Goal: Task Accomplishment & Management: Use online tool/utility

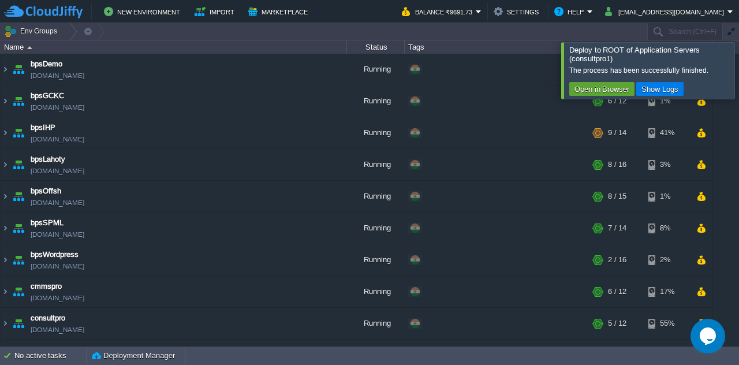
scroll to position [207, 0]
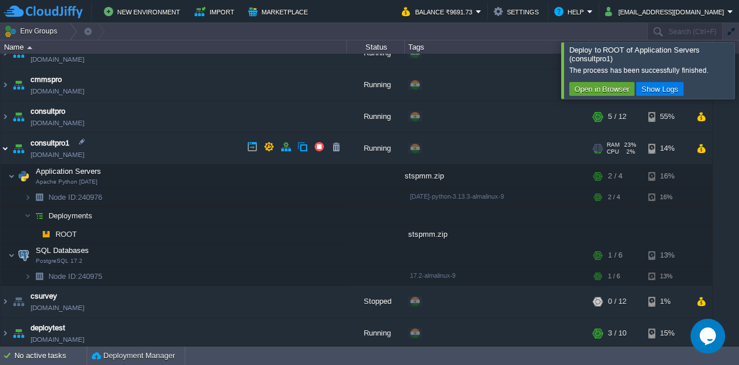
click at [3, 150] on img at bounding box center [5, 148] width 9 height 31
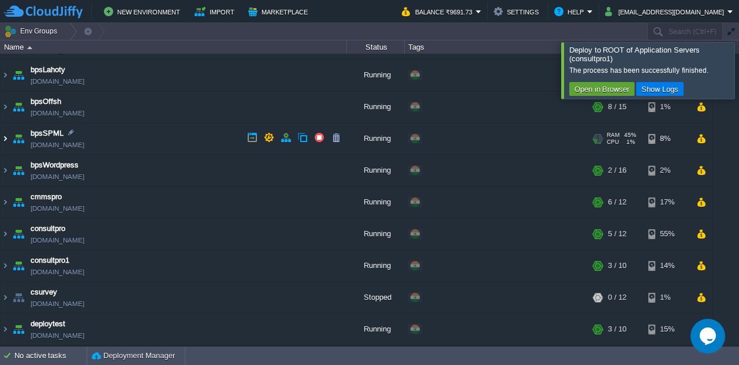
scroll to position [87, 0]
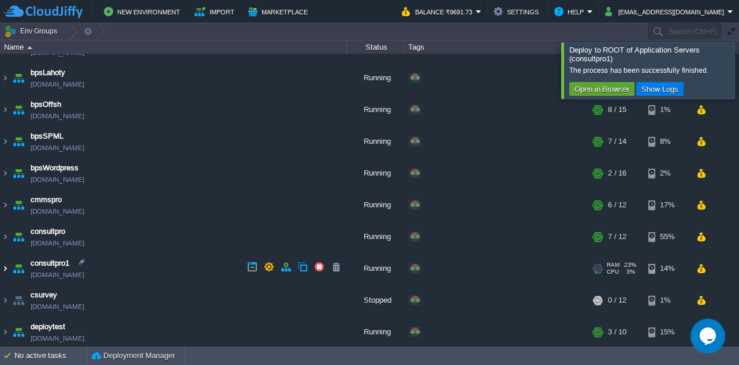
click at [1, 266] on img at bounding box center [5, 268] width 9 height 31
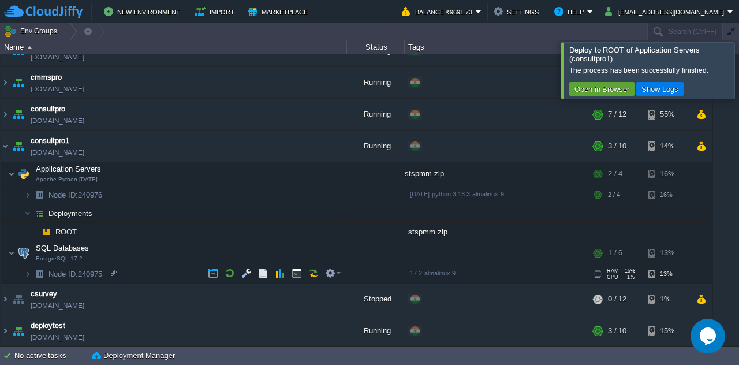
scroll to position [207, 0]
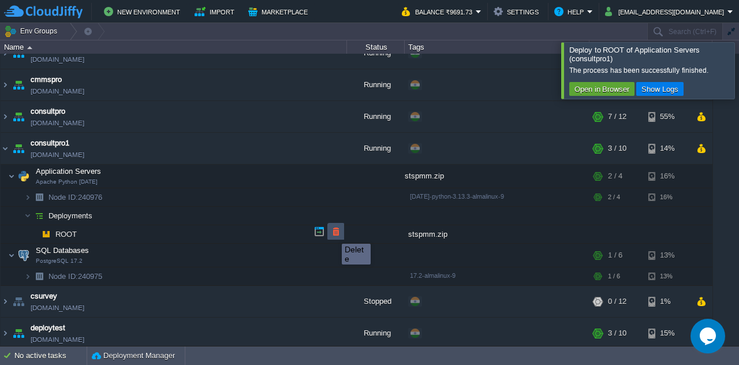
click at [333, 233] on button "button" at bounding box center [336, 231] width 10 height 10
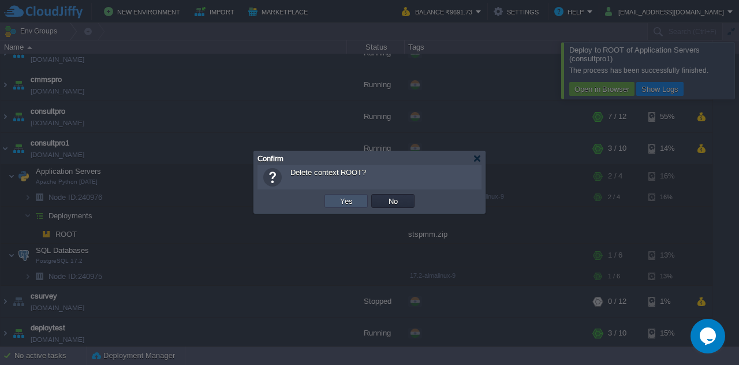
click at [347, 198] on button "Yes" at bounding box center [347, 201] width 20 height 10
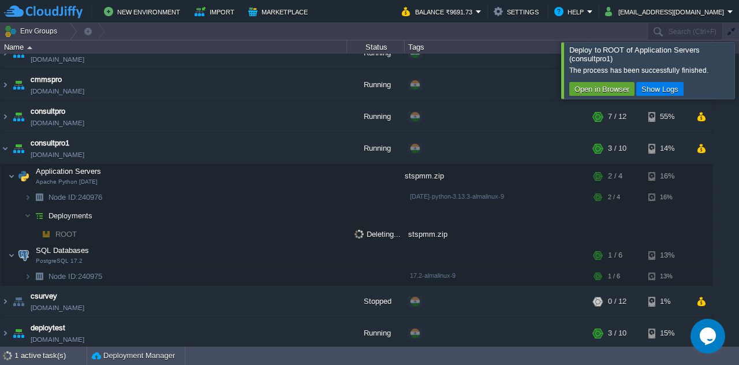
scroll to position [189, 0]
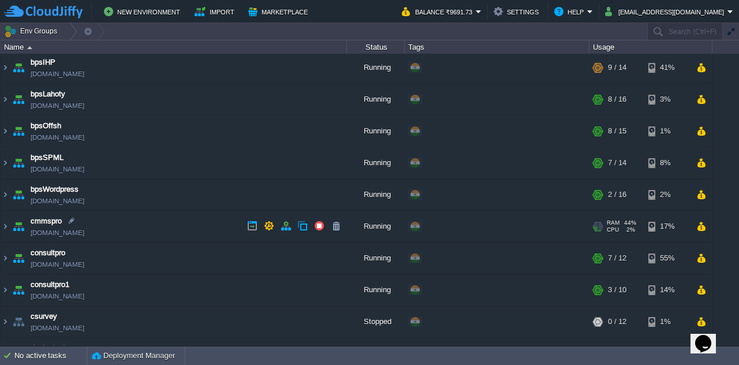
scroll to position [65, 0]
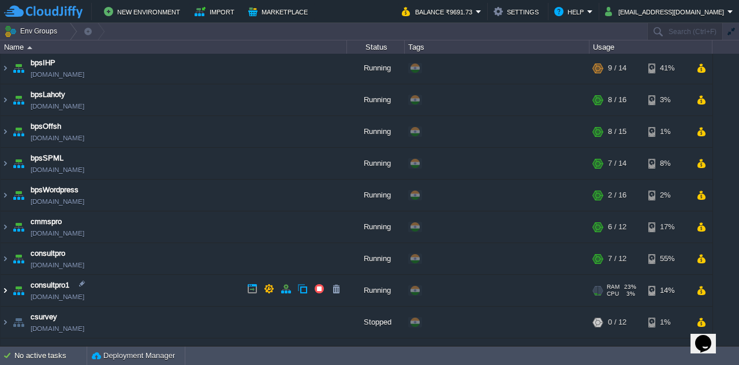
click at [3, 289] on img at bounding box center [5, 290] width 9 height 31
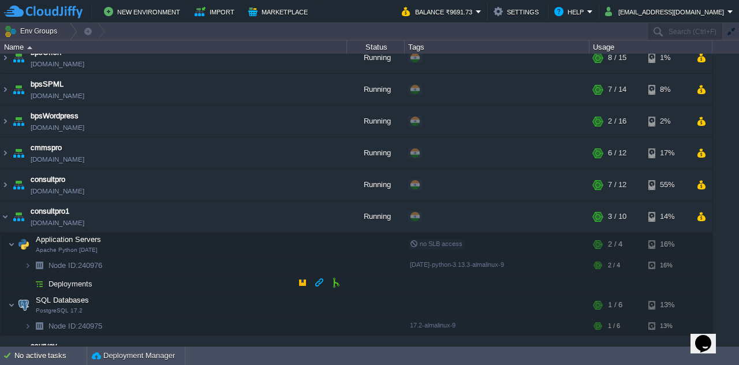
scroll to position [140, 0]
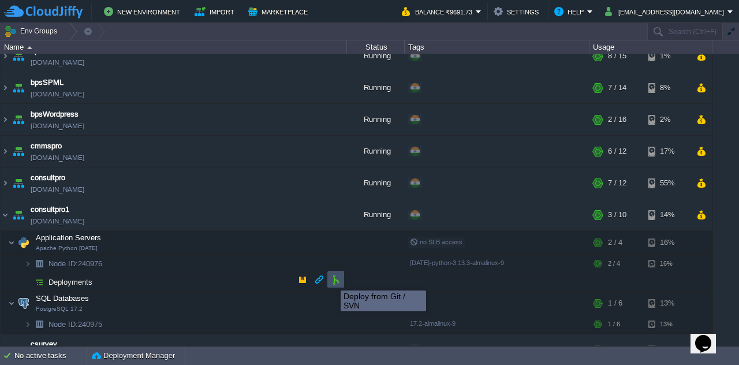
click at [332, 280] on button "button" at bounding box center [336, 279] width 10 height 10
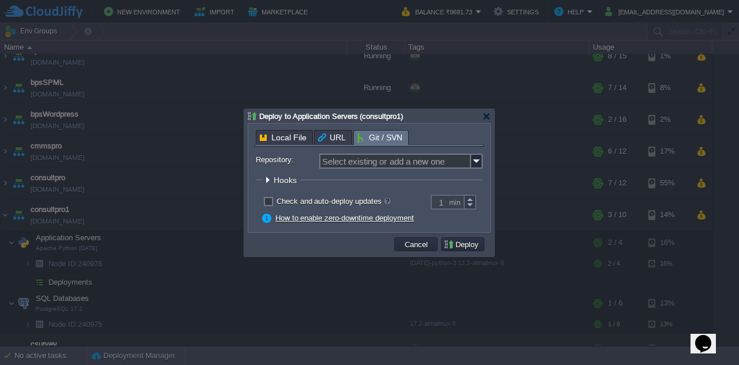
click at [278, 138] on div "Local File" at bounding box center [284, 137] width 57 height 14
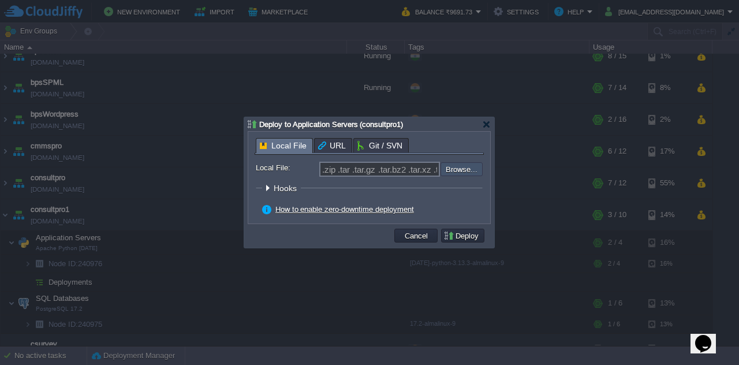
click at [460, 170] on input "file" at bounding box center [410, 168] width 146 height 13
type input "C:\fakepath\stspmm.zip"
type input "stspmm.zip"
click at [461, 234] on button "Deploy" at bounding box center [463, 235] width 39 height 10
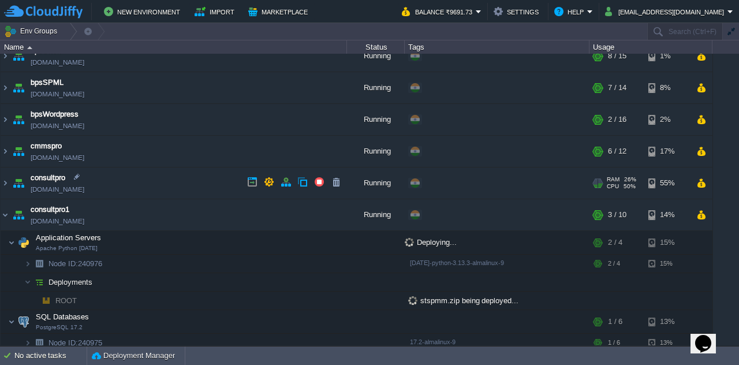
scroll to position [0, 0]
click at [61, 362] on div "1 active task(s)" at bounding box center [50, 356] width 72 height 18
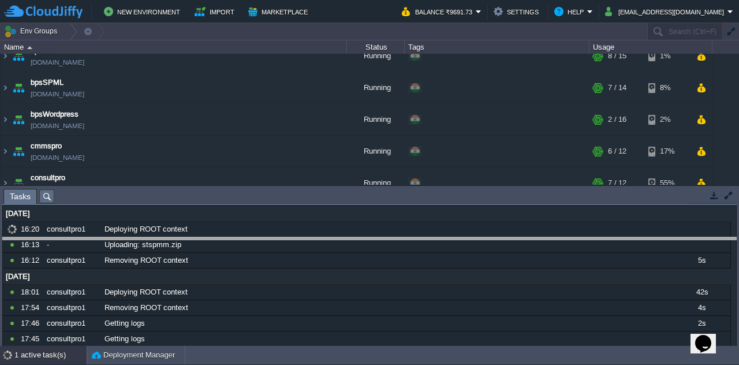
drag, startPoint x: 170, startPoint y: 200, endPoint x: 181, endPoint y: 251, distance: 52.1
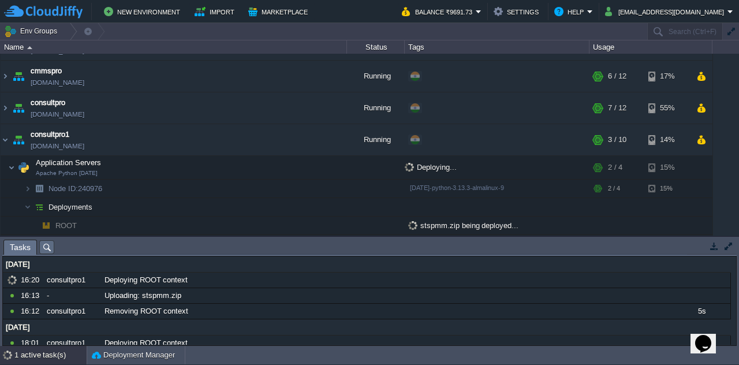
scroll to position [266, 0]
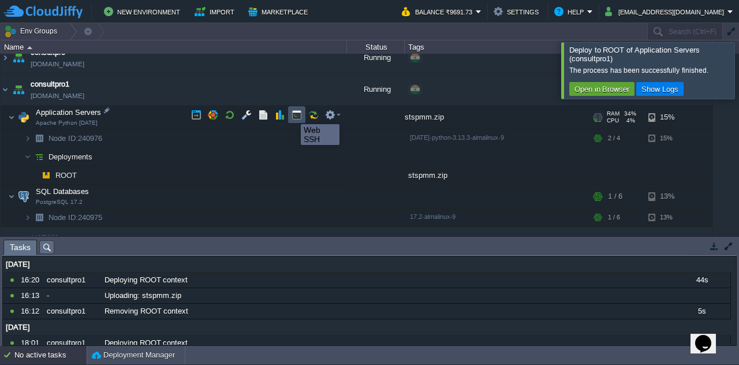
click at [292, 114] on button "button" at bounding box center [297, 115] width 10 height 10
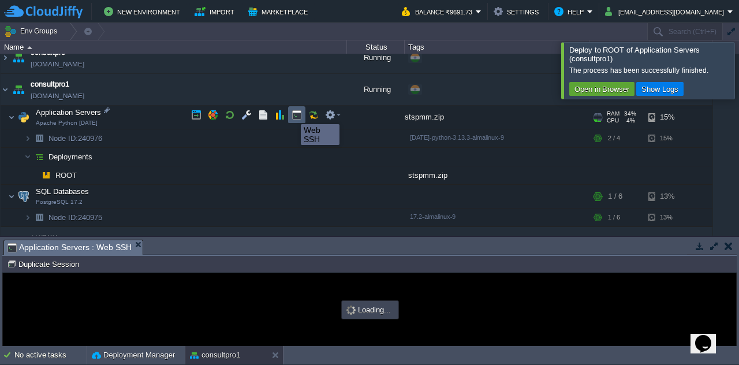
scroll to position [0, 0]
type input "#000000"
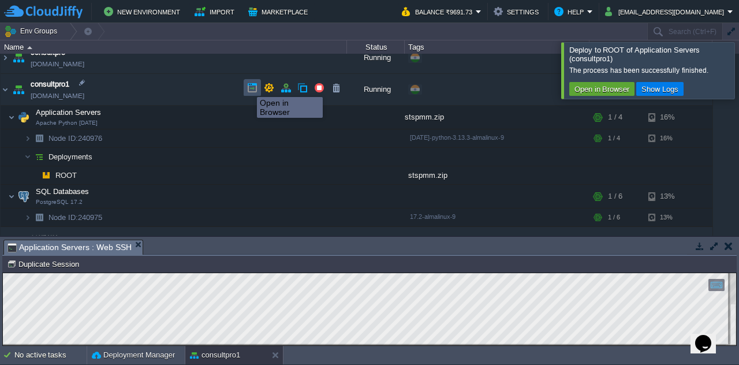
click at [248, 87] on button "button" at bounding box center [252, 88] width 10 height 10
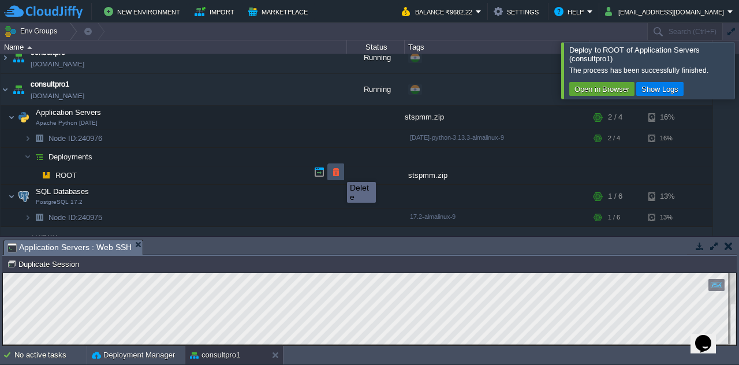
click at [338, 172] on button "button" at bounding box center [336, 172] width 10 height 10
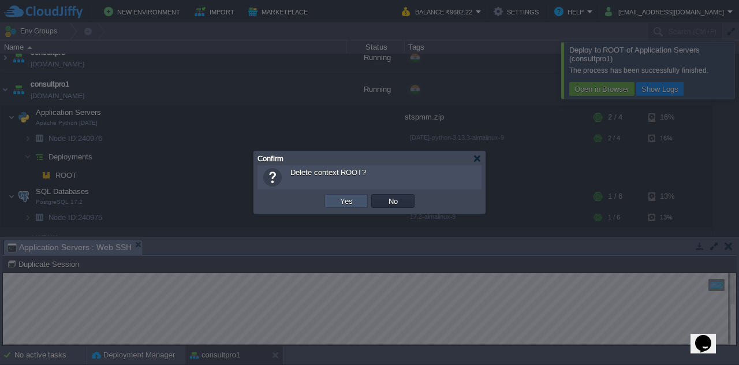
click at [343, 200] on button "Yes" at bounding box center [347, 201] width 20 height 10
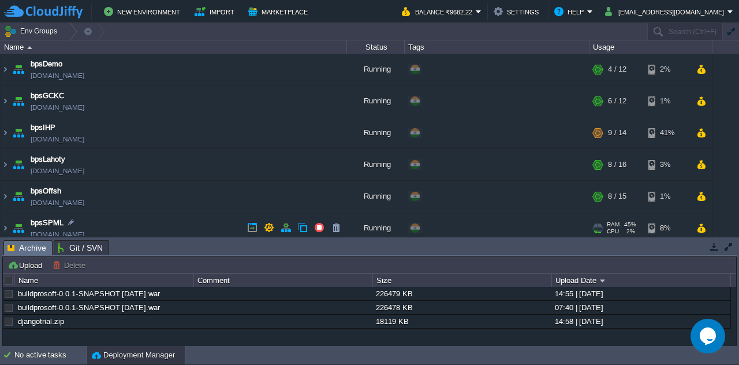
scroll to position [196, 0]
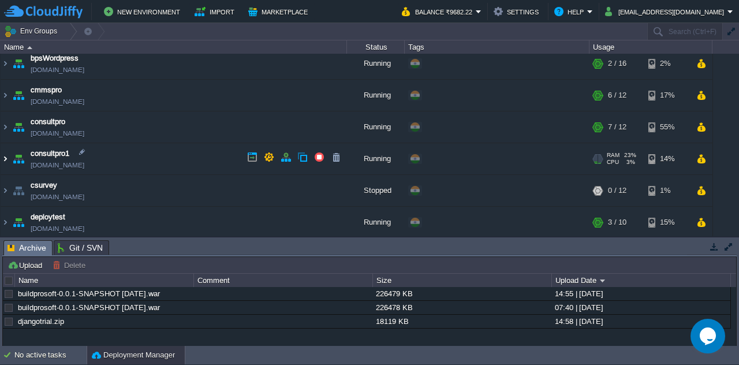
click at [2, 153] on img at bounding box center [5, 158] width 9 height 31
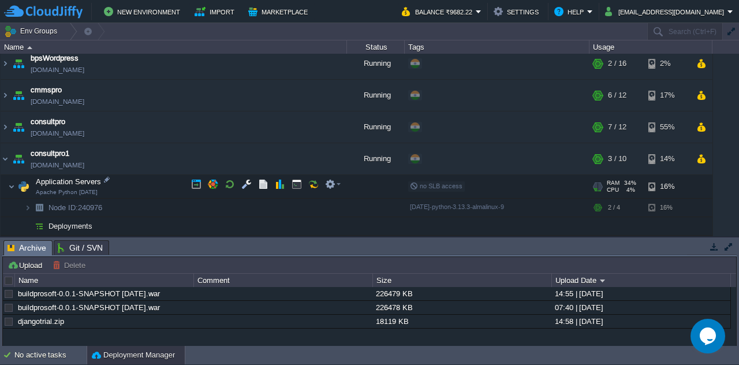
scroll to position [298, 0]
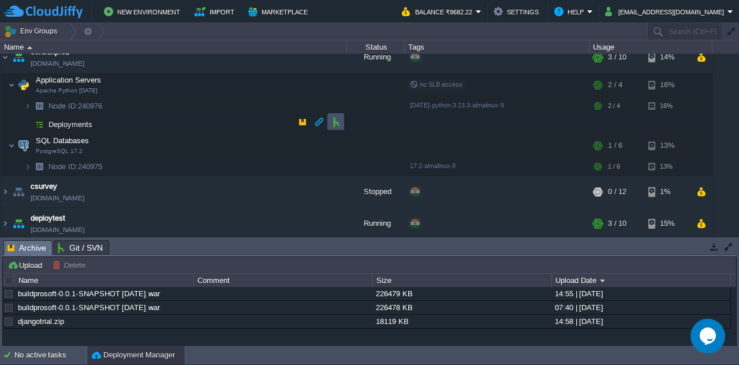
click at [332, 121] on button "button" at bounding box center [336, 122] width 10 height 10
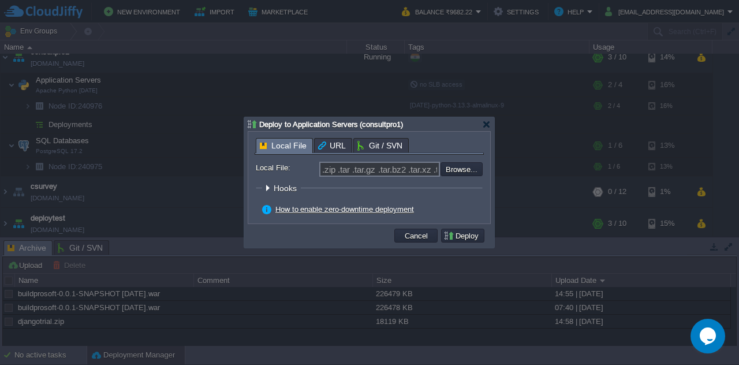
click at [281, 140] on span "Local File" at bounding box center [283, 146] width 47 height 14
click at [463, 170] on input "file" at bounding box center [410, 168] width 146 height 13
type input "C:\fakepath\stspmm.zip"
type input "stspmm.zip"
click at [467, 238] on button "Deploy" at bounding box center [463, 235] width 39 height 10
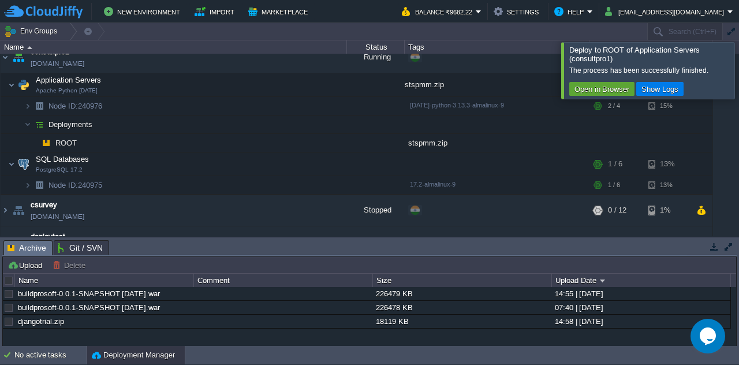
scroll to position [261, 0]
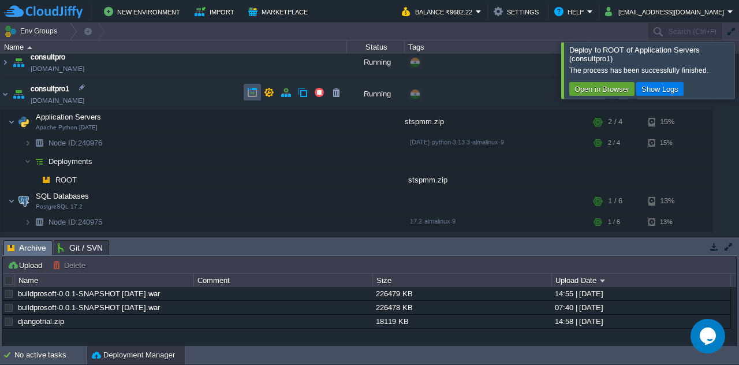
click at [248, 94] on button "button" at bounding box center [252, 92] width 10 height 10
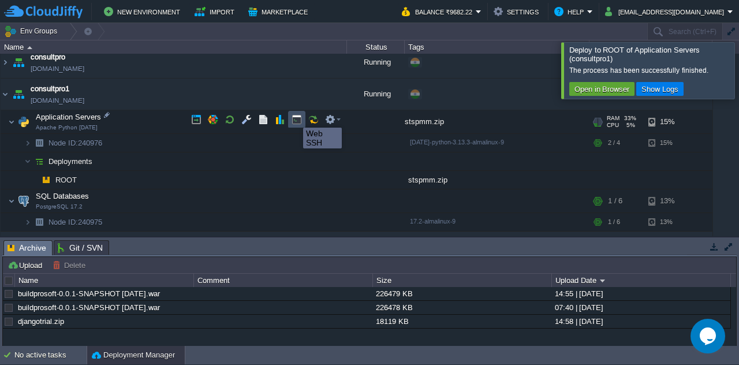
click at [295, 117] on button "button" at bounding box center [297, 119] width 10 height 10
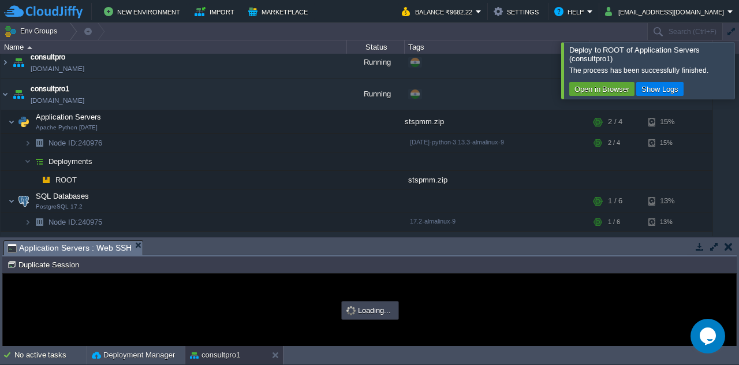
scroll to position [0, 0]
type input "#000000"
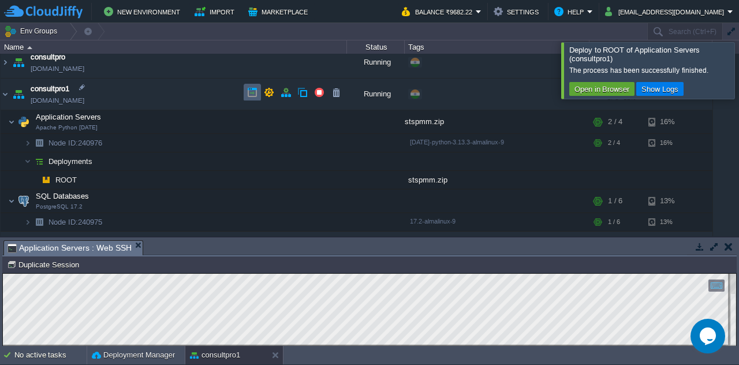
click at [246, 95] on td at bounding box center [252, 92] width 17 height 17
